Goal: Check status: Check status

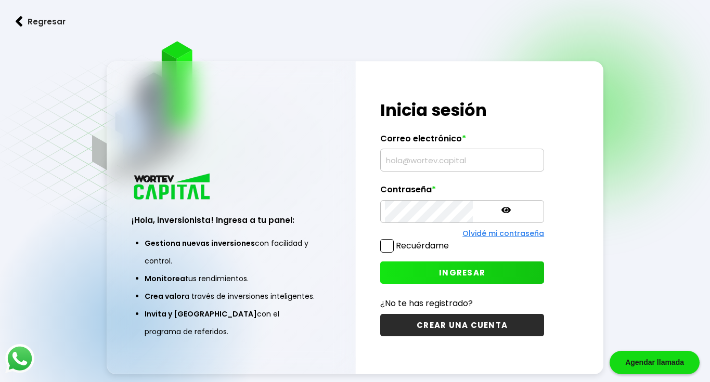
type input "[EMAIL_ADDRESS][DOMAIN_NAME]"
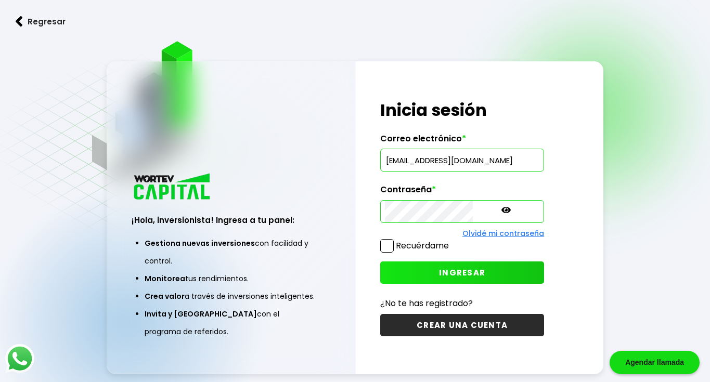
click at [414, 158] on input "[EMAIL_ADDRESS][DOMAIN_NAME]" at bounding box center [462, 160] width 155 height 22
click at [394, 270] on button "INGRESAR" at bounding box center [462, 273] width 164 height 22
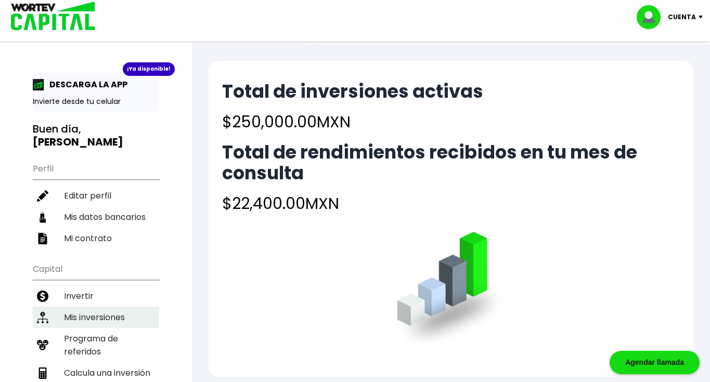
click at [66, 307] on li "Mis inversiones" at bounding box center [96, 317] width 126 height 21
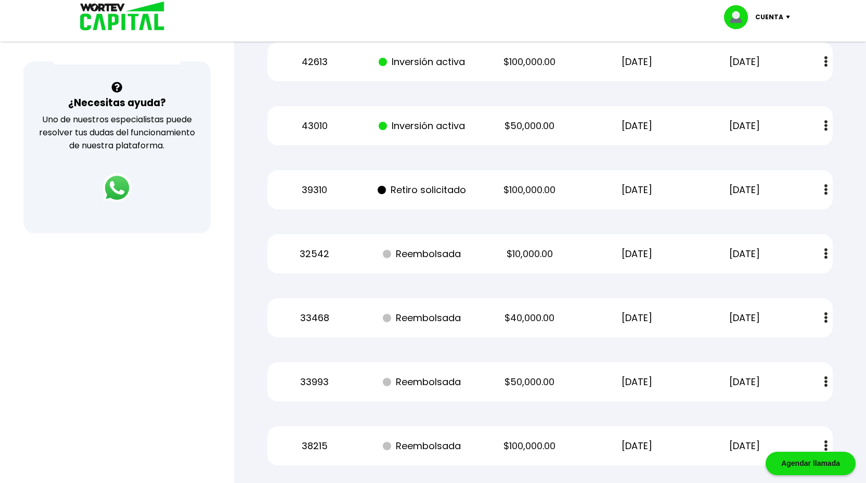
scroll to position [351, 0]
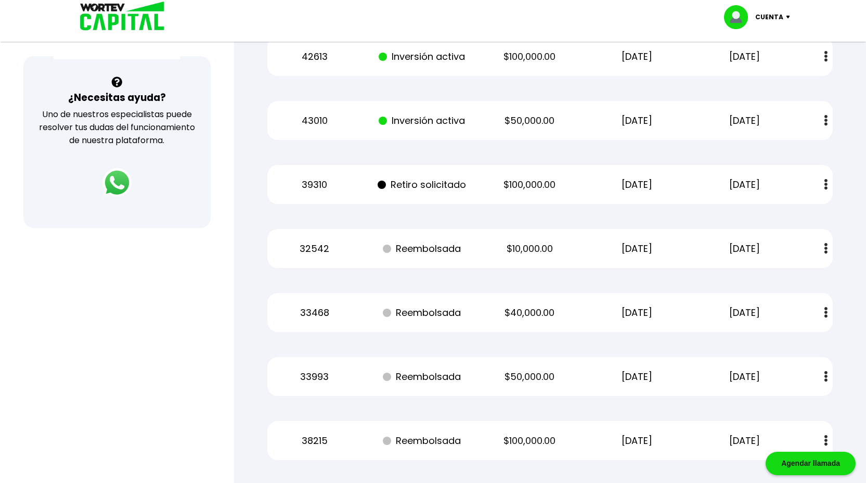
click at [717, 243] on img at bounding box center [826, 248] width 3 height 11
click at [717, 212] on div "Mis inversiones Como inversionista activo de WORTEV CAPITAL, apoyas el crecimie…" at bounding box center [550, 111] width 599 height 730
click at [717, 179] on img at bounding box center [826, 184] width 3 height 11
click at [717, 237] on button at bounding box center [826, 248] width 15 height 22
click at [717, 179] on img at bounding box center [826, 184] width 3 height 11
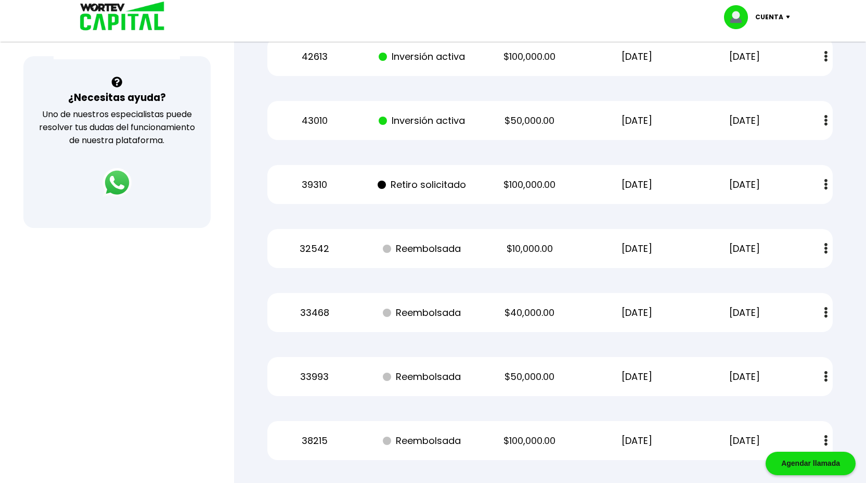
click at [381, 181] on span at bounding box center [382, 185] width 8 height 8
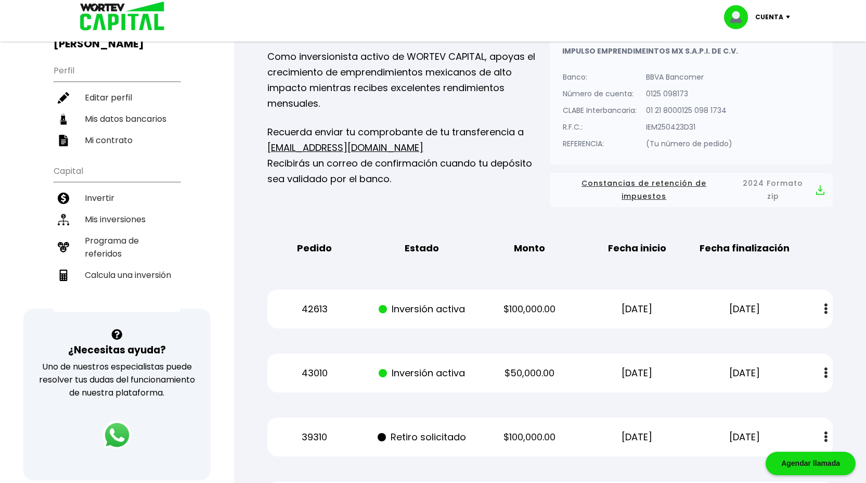
scroll to position [0, 0]
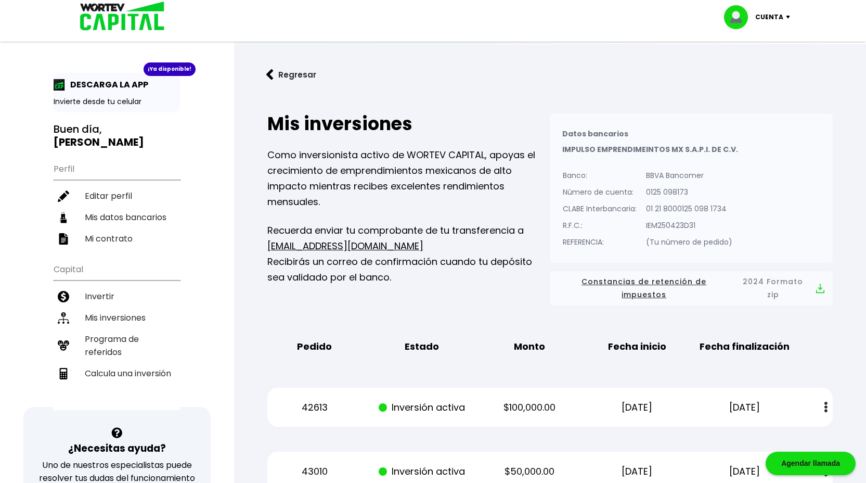
click at [270, 81] on button "Regresar" at bounding box center [291, 75] width 81 height 28
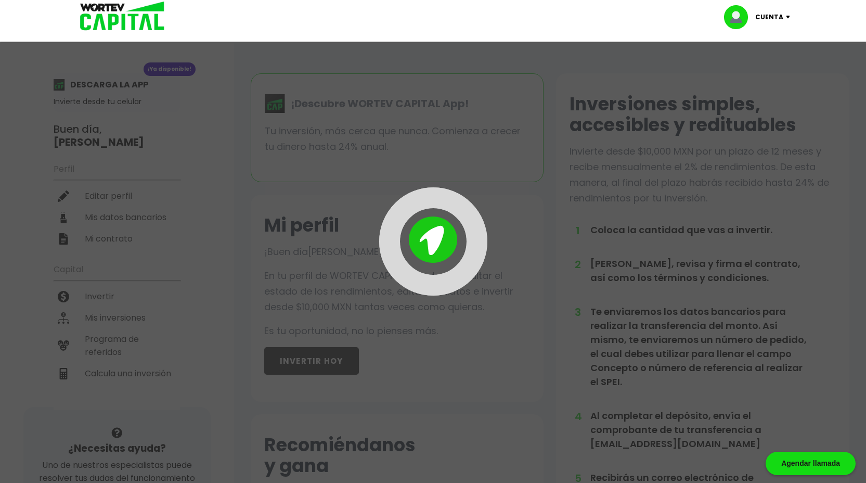
click at [390, 162] on div at bounding box center [433, 241] width 866 height 483
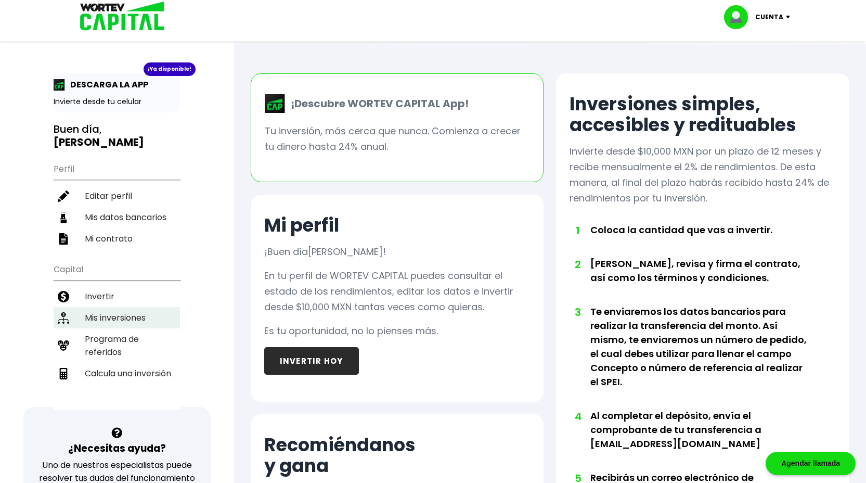
click at [108, 307] on li "Mis inversiones" at bounding box center [117, 317] width 126 height 21
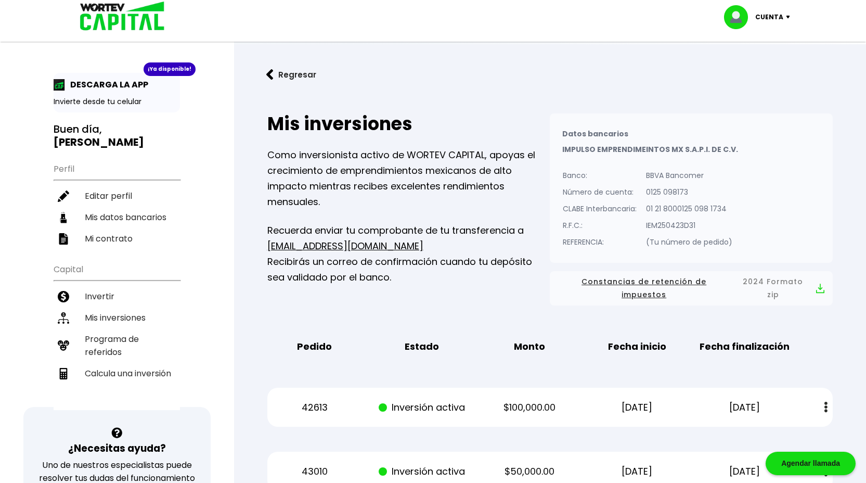
scroll to position [19, 0]
